Goal: Information Seeking & Learning: Learn about a topic

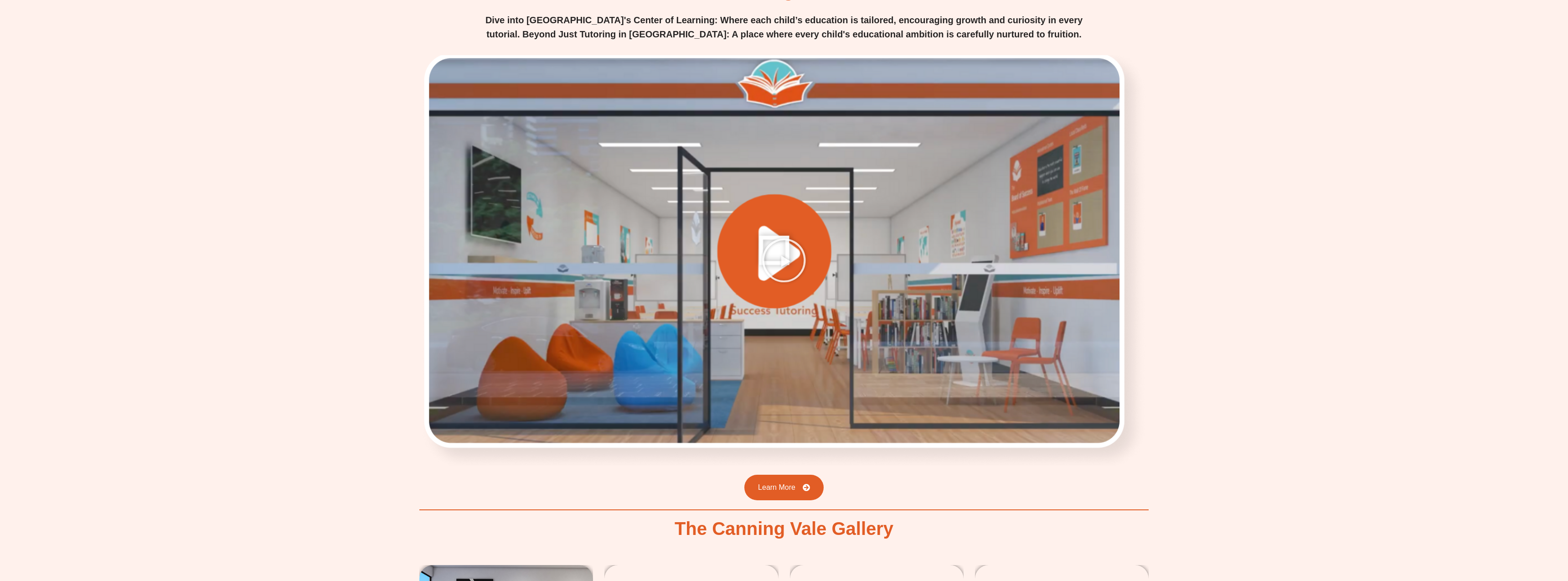
scroll to position [1520, 0]
click at [786, 241] on icon "Play Video" at bounding box center [784, 261] width 46 height 46
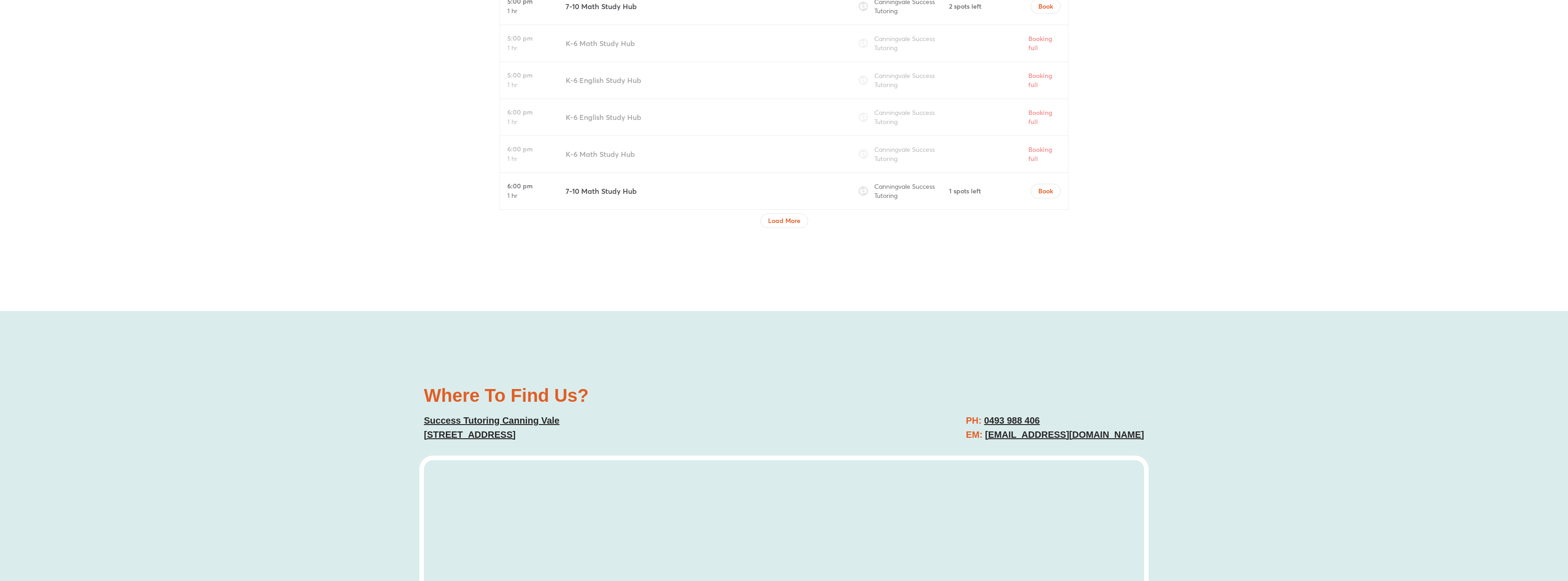
scroll to position [3541, 0]
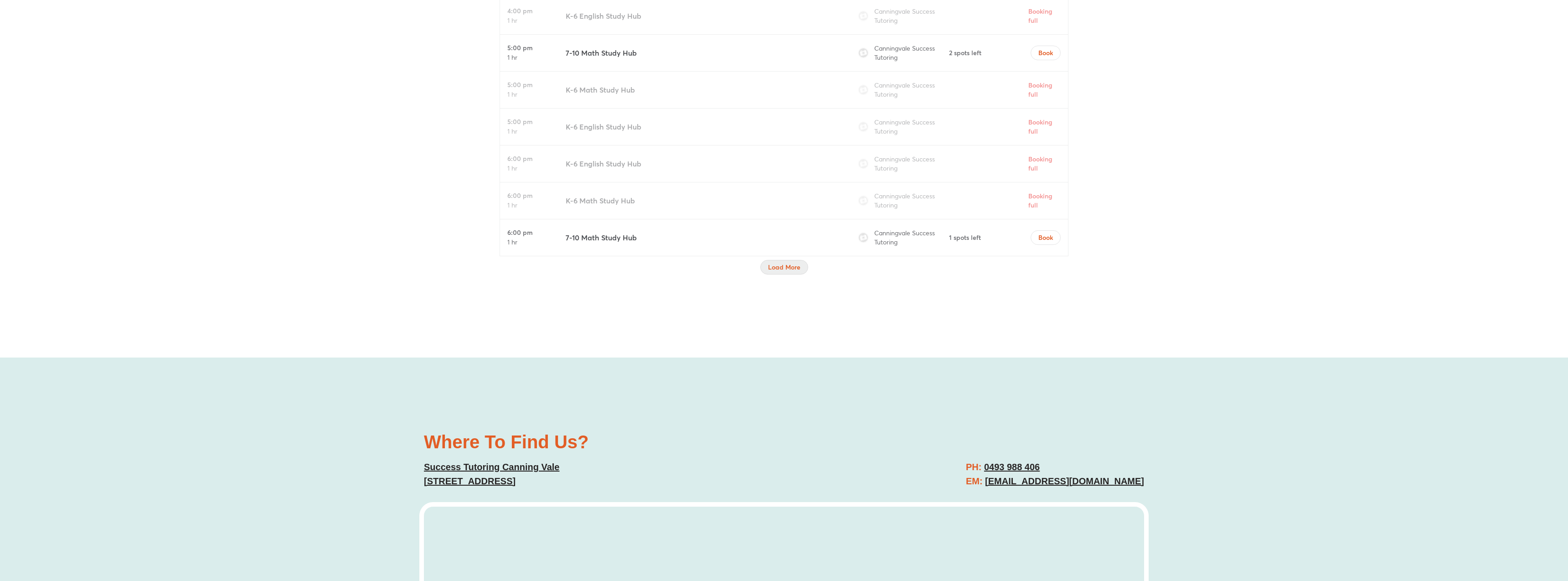
click at [781, 271] on span "Load More" at bounding box center [784, 267] width 32 height 9
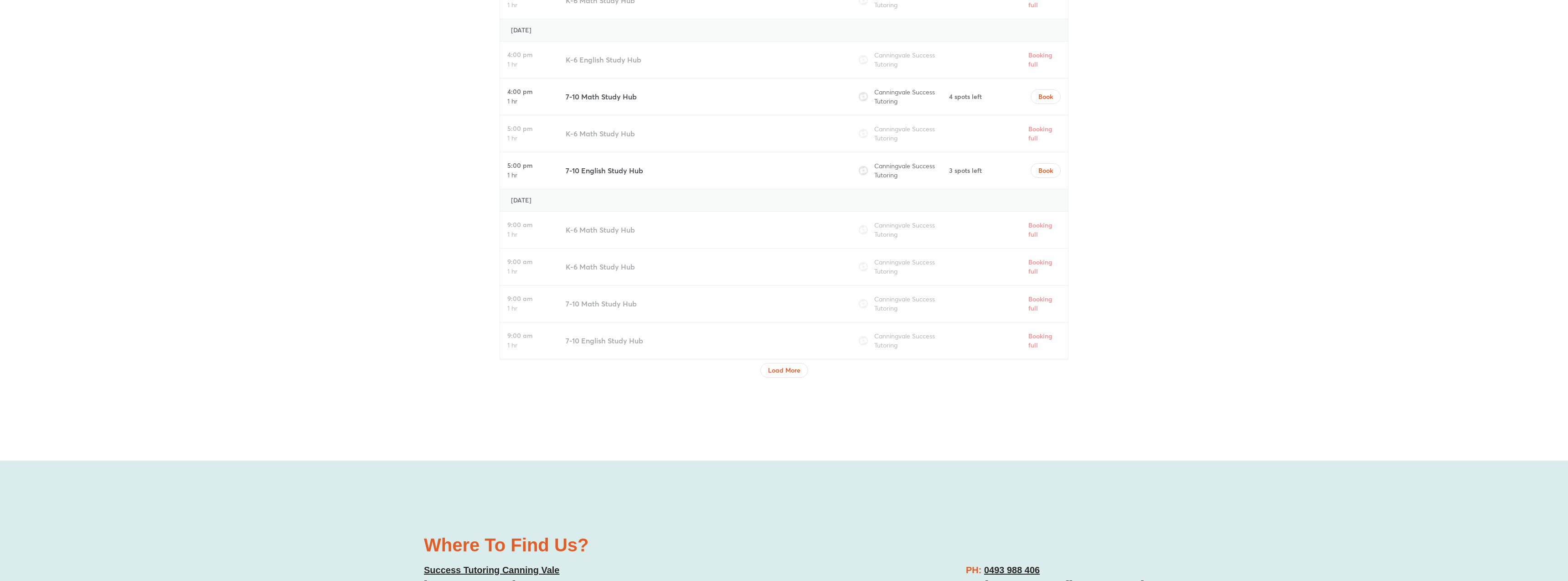
scroll to position [4148, 0]
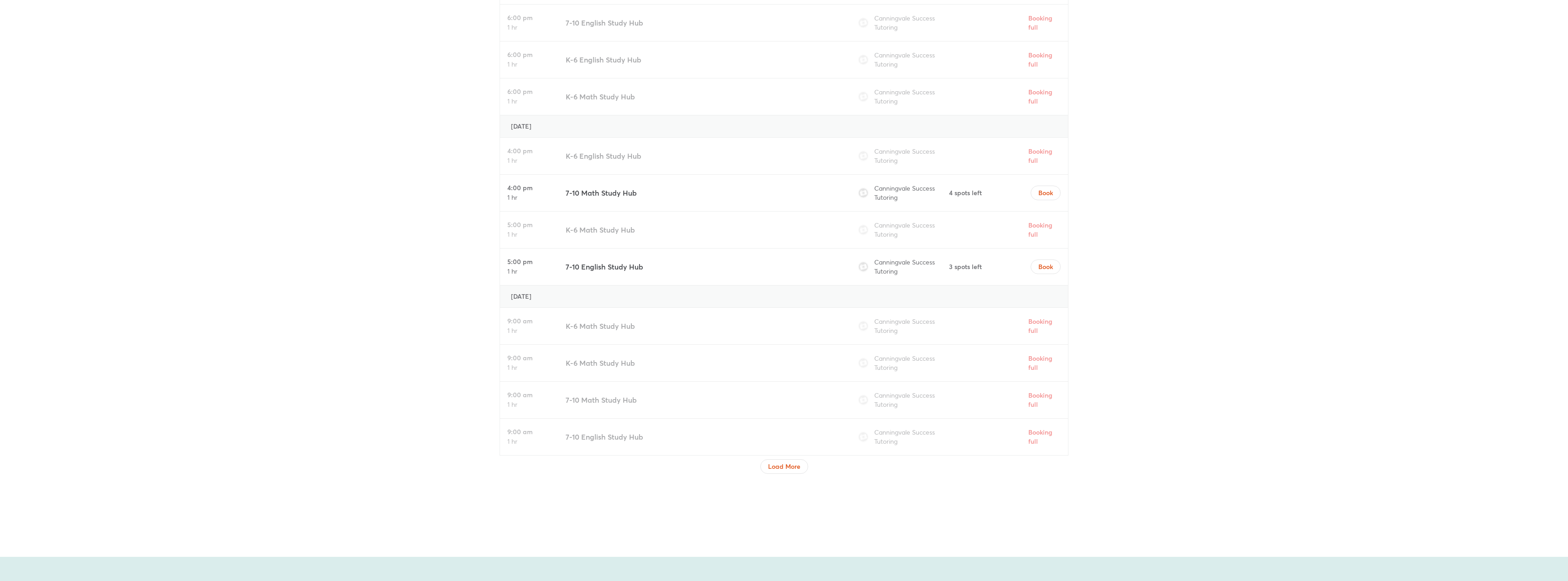
click at [772, 478] on div at bounding box center [784, 476] width 569 height 5
click at [772, 472] on button "Load More" at bounding box center [784, 467] width 48 height 15
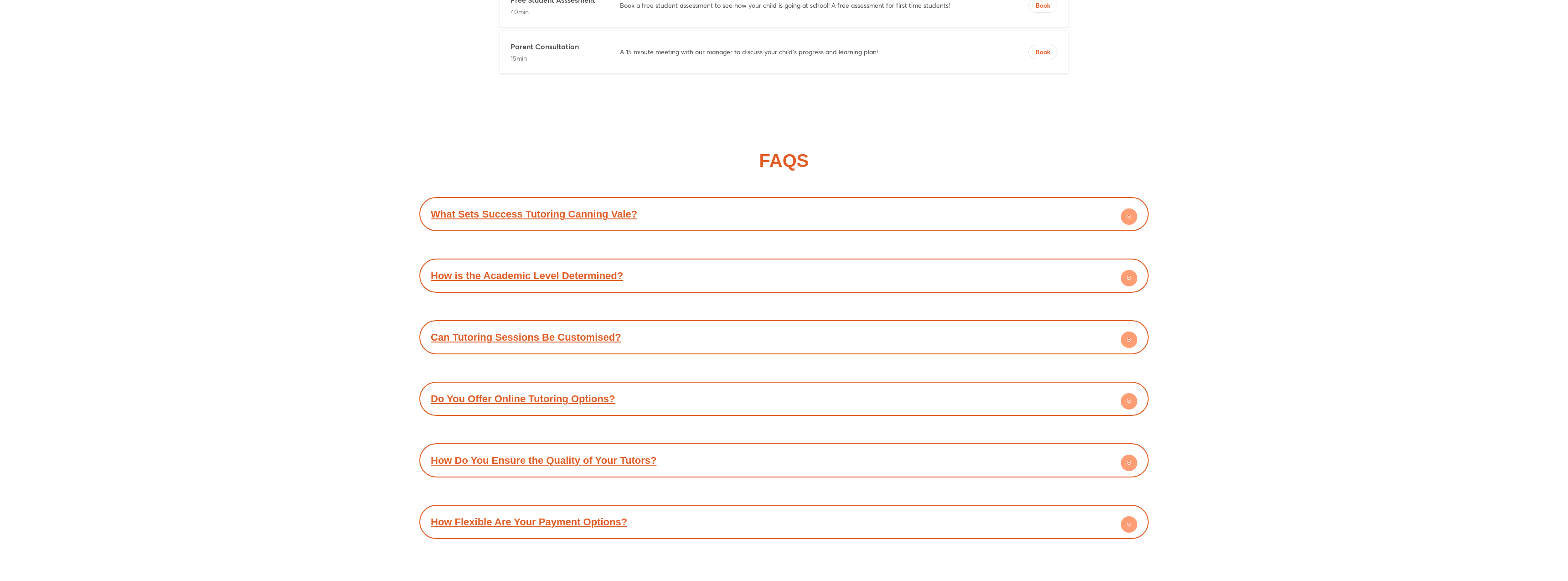
scroll to position [6885, 0]
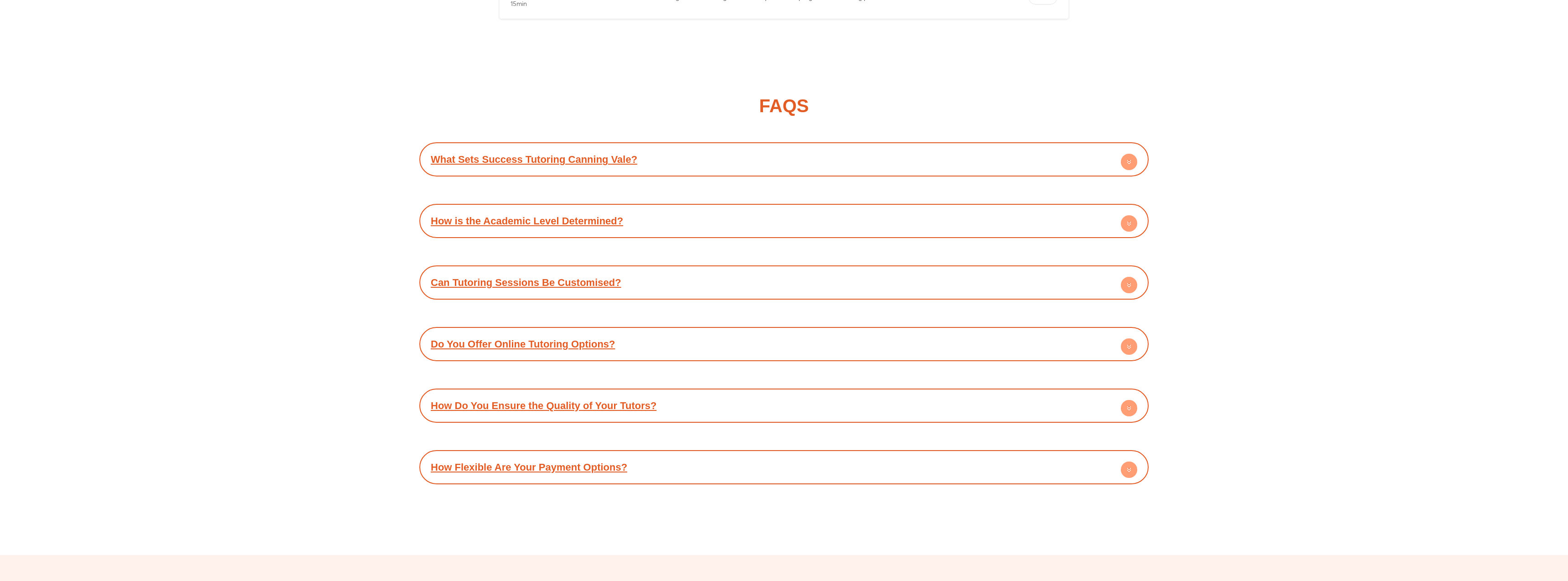
click at [463, 273] on div "Can Tutoring Sessions Be Customised?" at bounding box center [783, 282] width 720 height 25
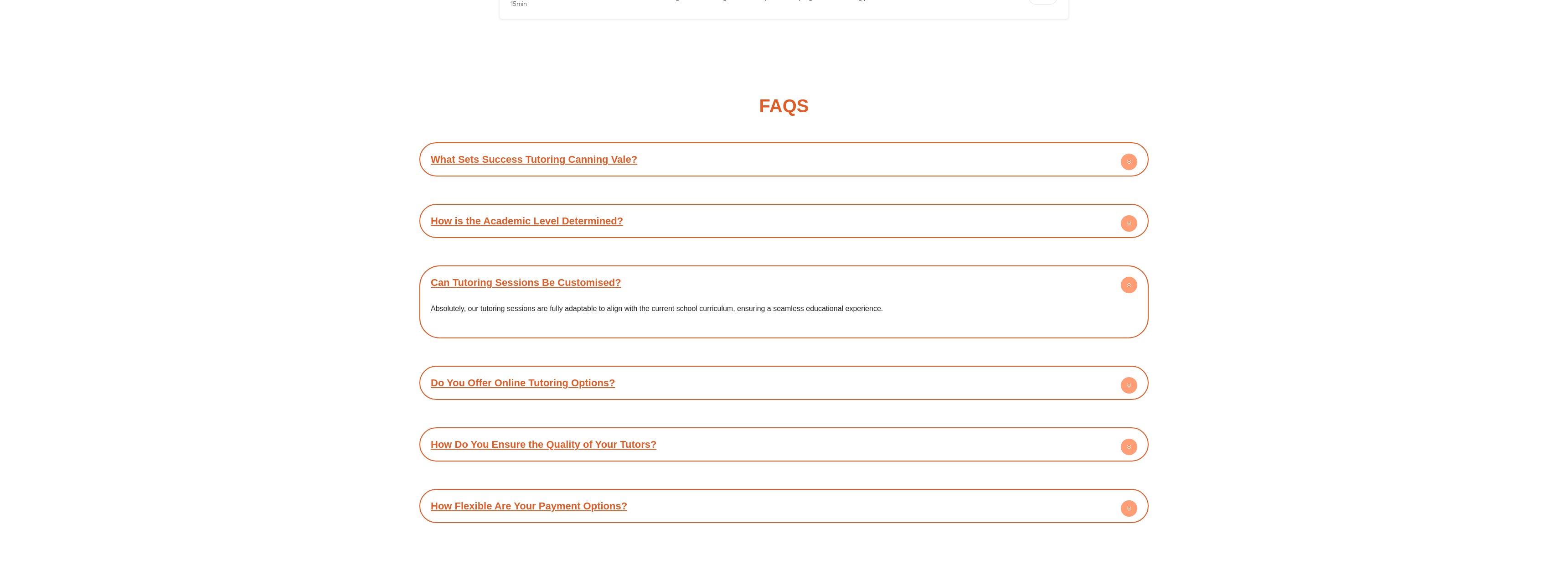
click at [486, 222] on link "How is the Academic Level Determined?" at bounding box center [527, 220] width 192 height 12
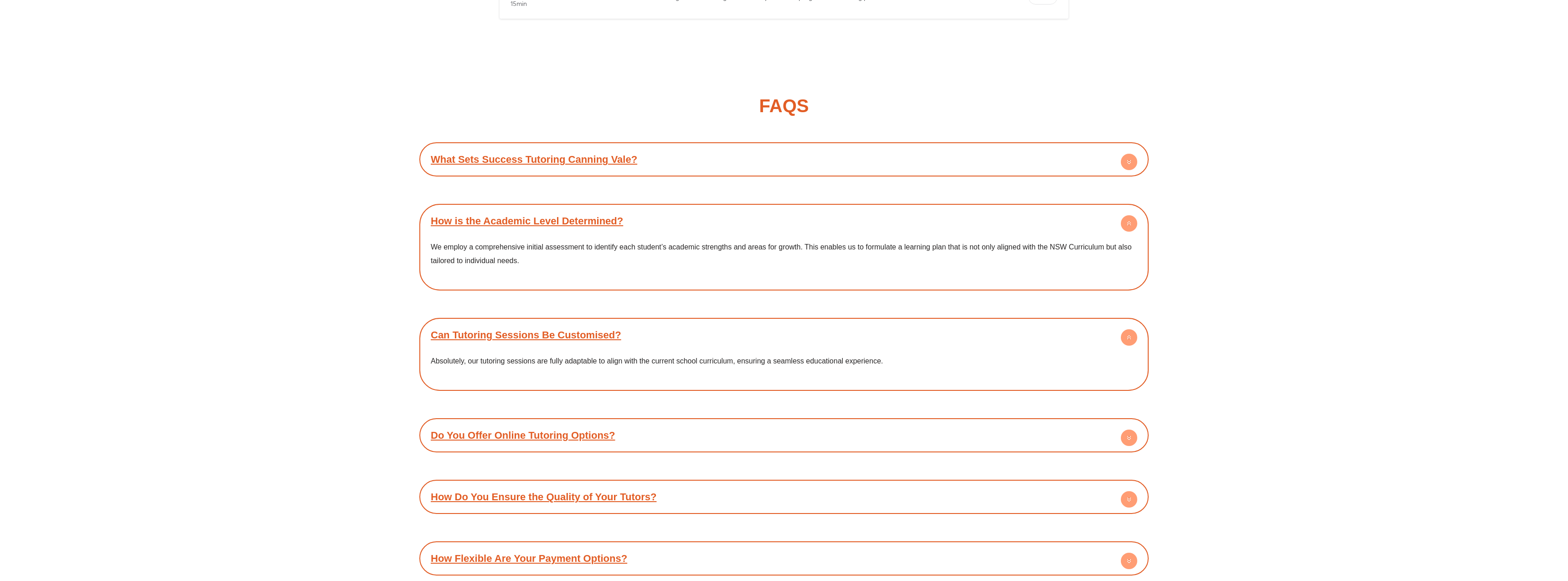
click at [509, 435] on link "Do You Offer Online Tutoring Options?" at bounding box center [523, 435] width 184 height 12
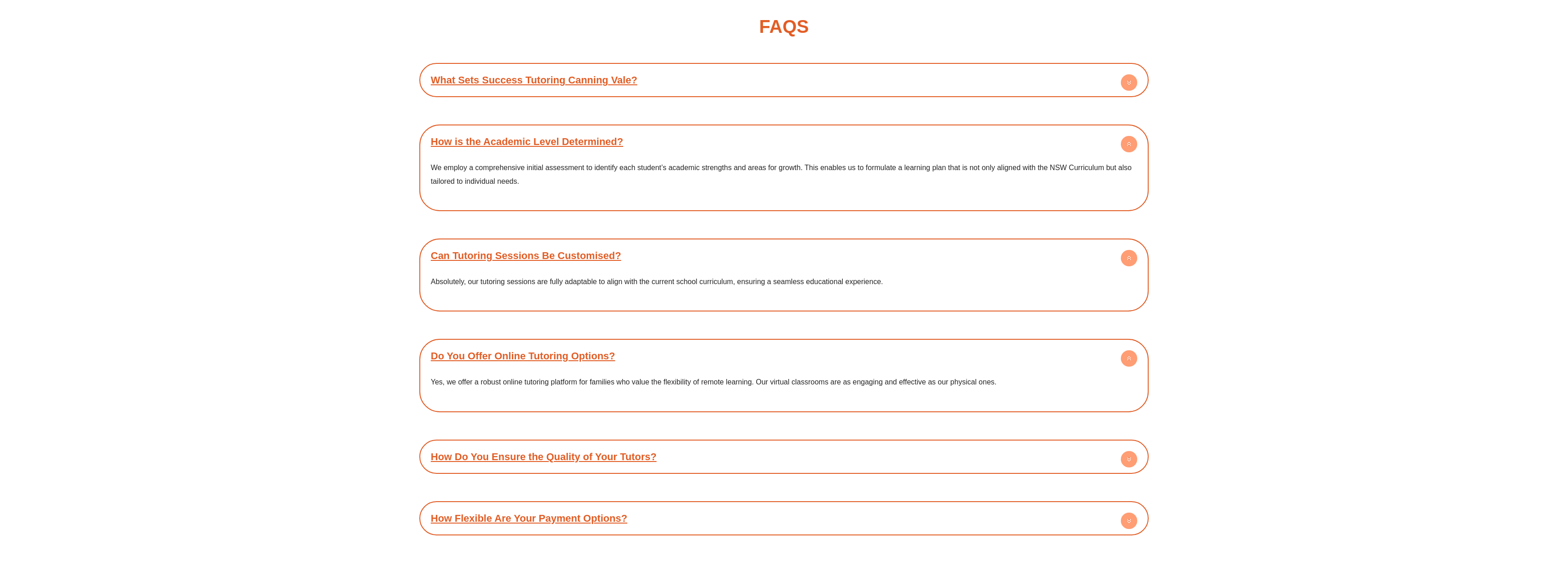
scroll to position [6963, 0]
click at [503, 454] on link "How Do You Ensure the Quality of Your Tutors?" at bounding box center [544, 457] width 226 height 12
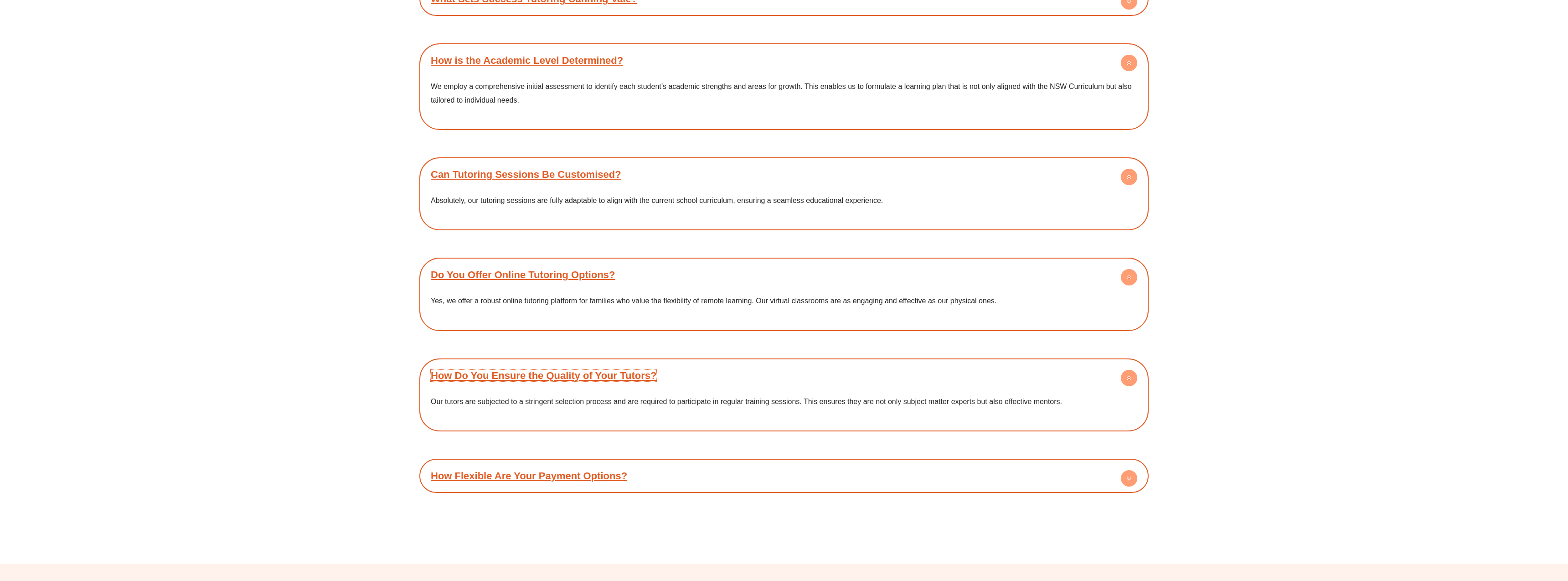
scroll to position [7110, 0]
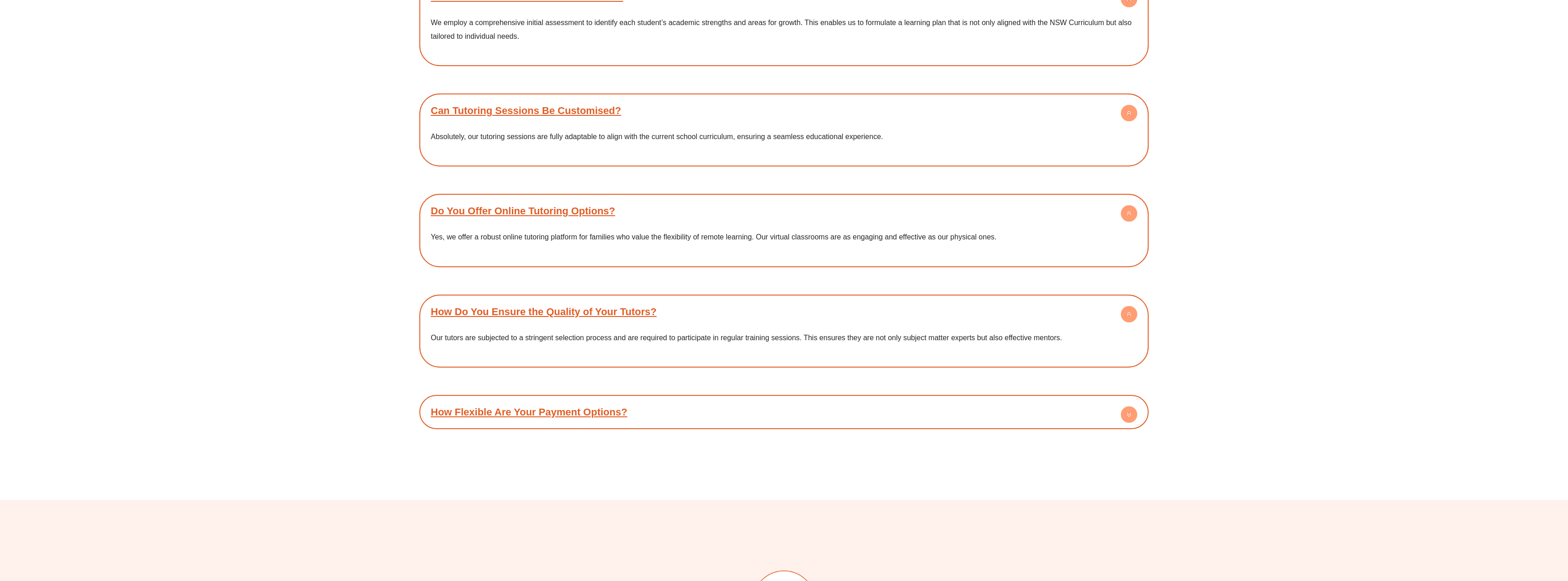
click at [531, 411] on link "How Flexible Are Your Payment Options?" at bounding box center [529, 412] width 197 height 12
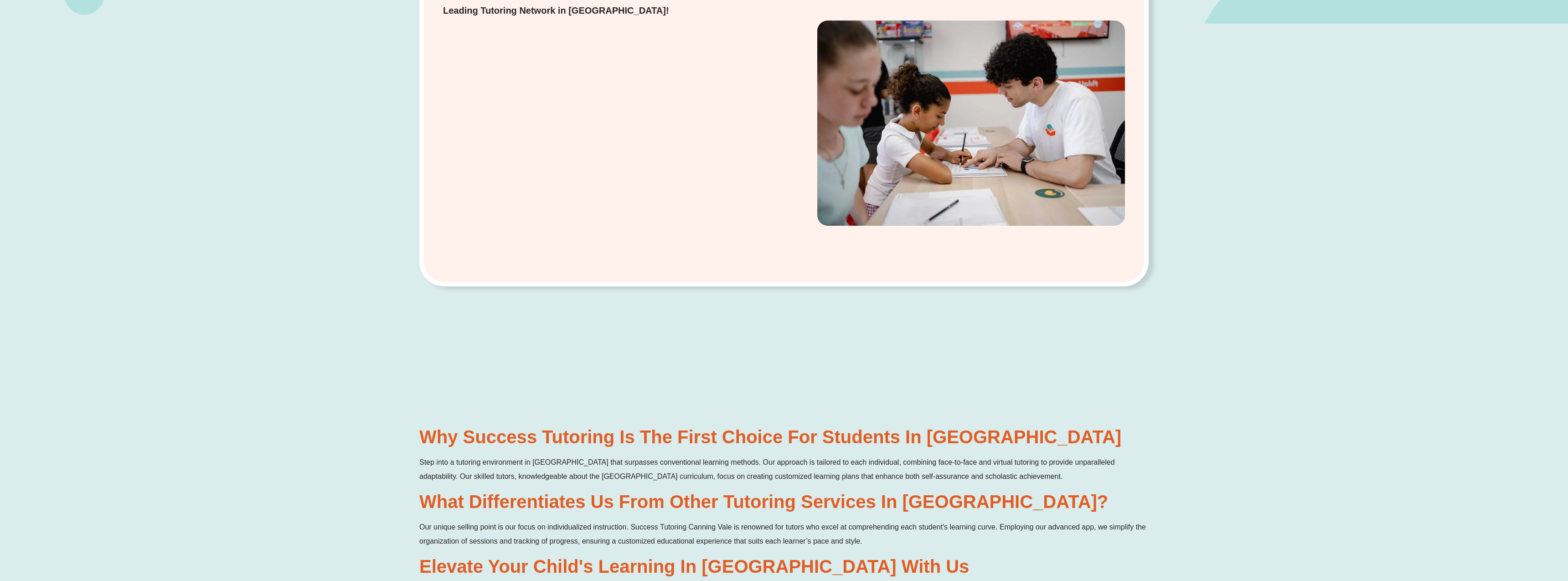
scroll to position [0, 0]
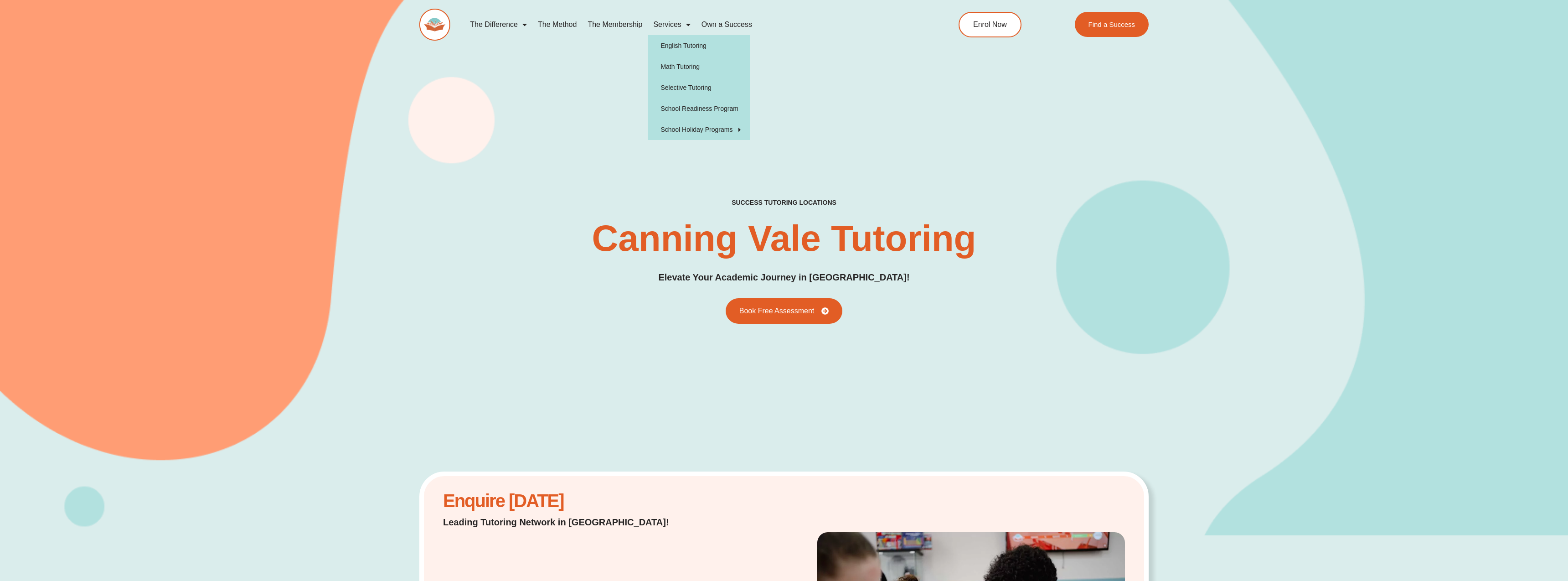
click at [687, 25] on span "Menu" at bounding box center [686, 24] width 9 height 16
click at [619, 24] on link "The Membership" at bounding box center [615, 24] width 66 height 21
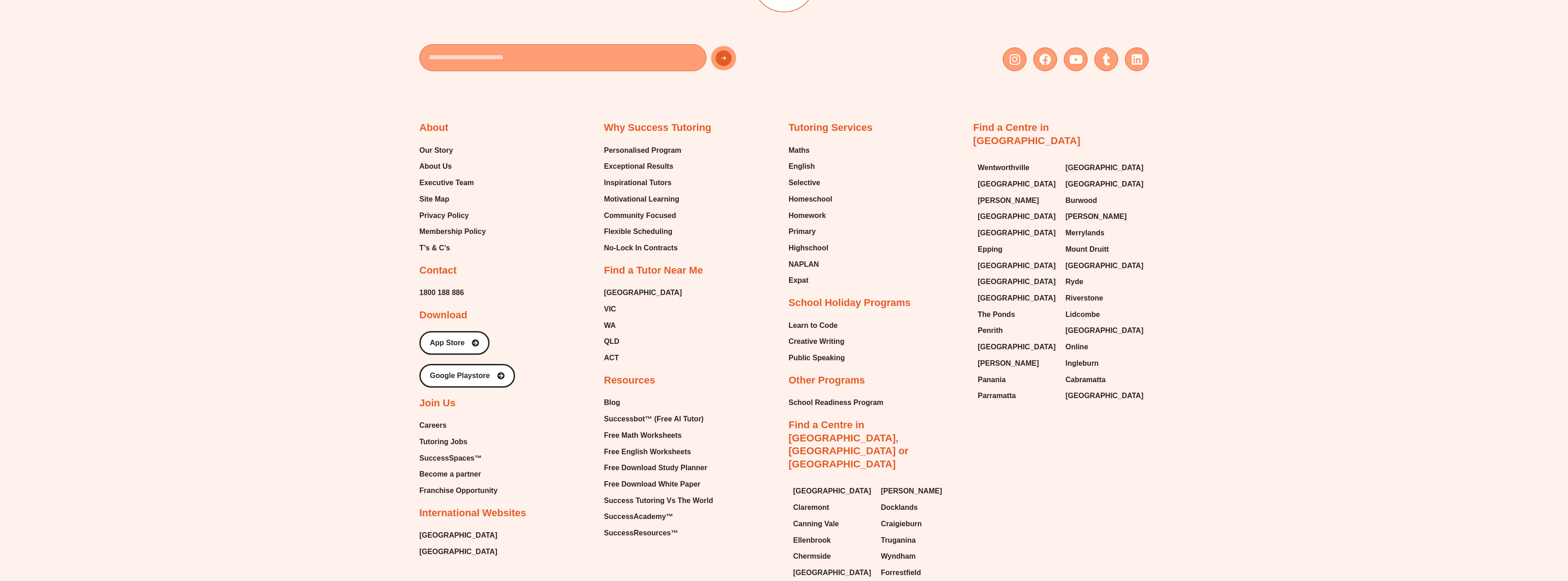
scroll to position [3086, 0]
